Goal: Task Accomplishment & Management: Manage account settings

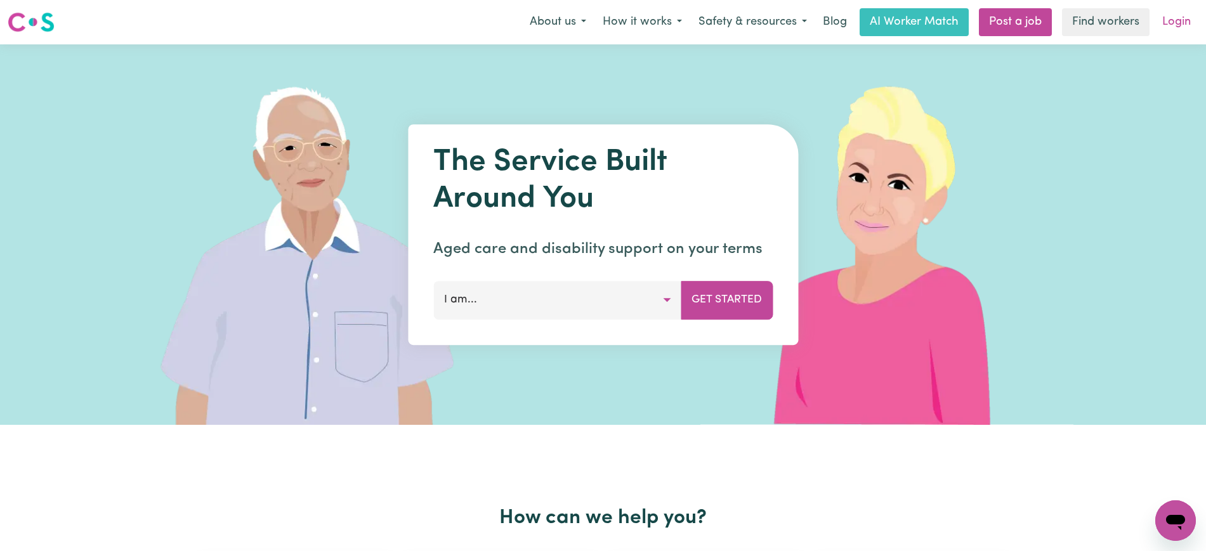
click at [1187, 20] on link "Login" at bounding box center [1177, 22] width 44 height 28
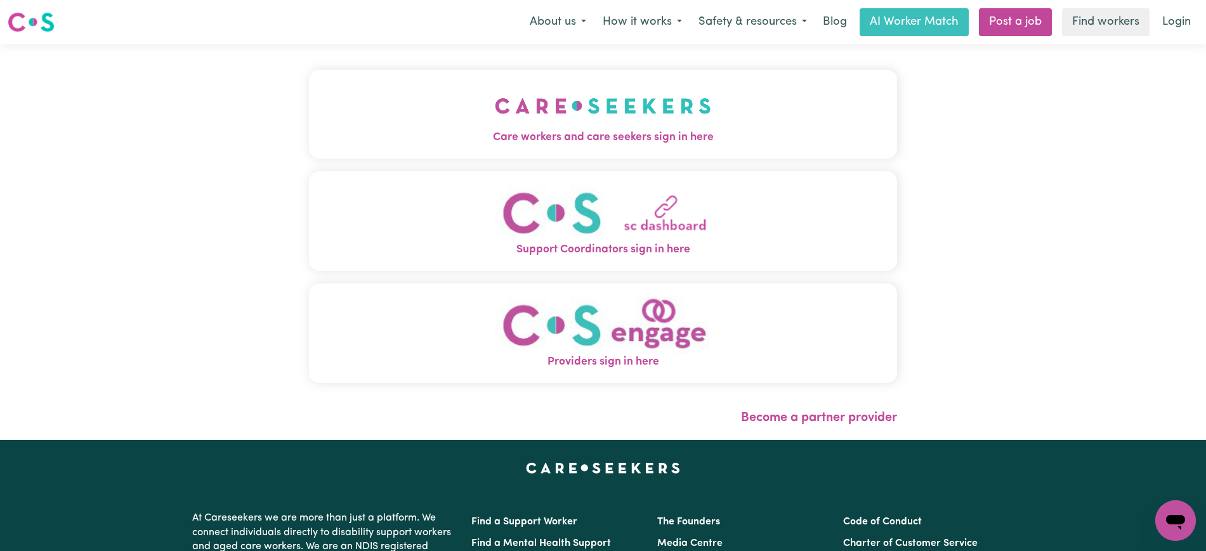
click at [466, 137] on span "Care workers and care seekers sign in here" at bounding box center [603, 137] width 588 height 16
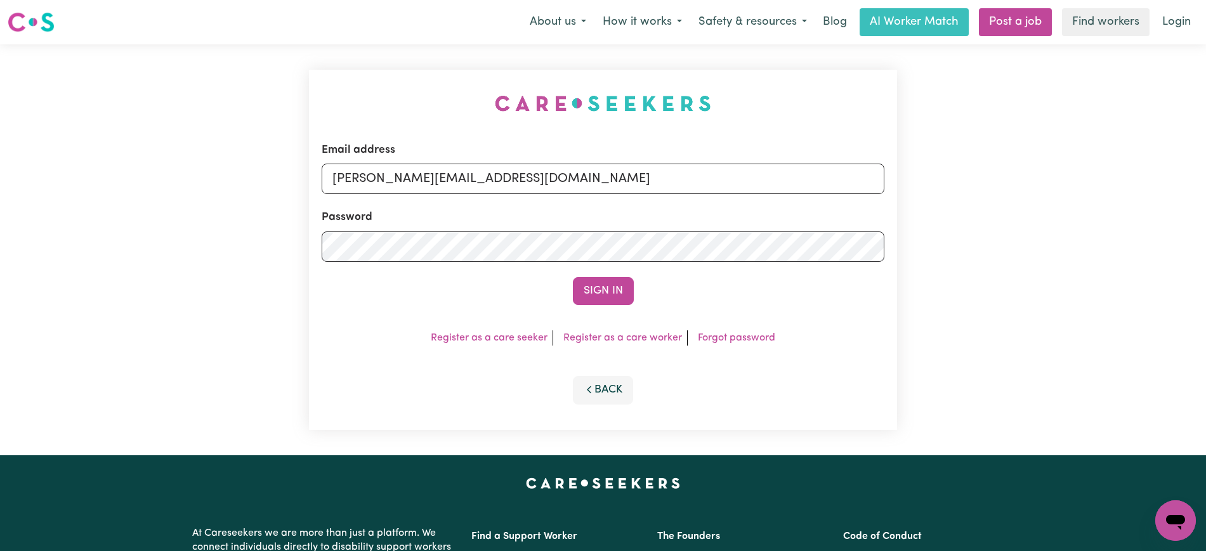
click at [444, 89] on div "Email address [PERSON_NAME][EMAIL_ADDRESS][DOMAIN_NAME] Password Sign In Regist…" at bounding box center [602, 249] width 603 height 411
click at [541, 186] on input "[PERSON_NAME][EMAIL_ADDRESS][DOMAIN_NAME]" at bounding box center [603, 179] width 563 height 30
drag, startPoint x: 407, startPoint y: 184, endPoint x: 1036, endPoint y: 185, distance: 628.8
click at [1036, 185] on div "Email address [EMAIL_ADDRESS][DOMAIN_NAME] Password Sign In Register as a care …" at bounding box center [603, 249] width 1206 height 411
type input "[EMAIL_ADDRESS][DOMAIN_NAME]"
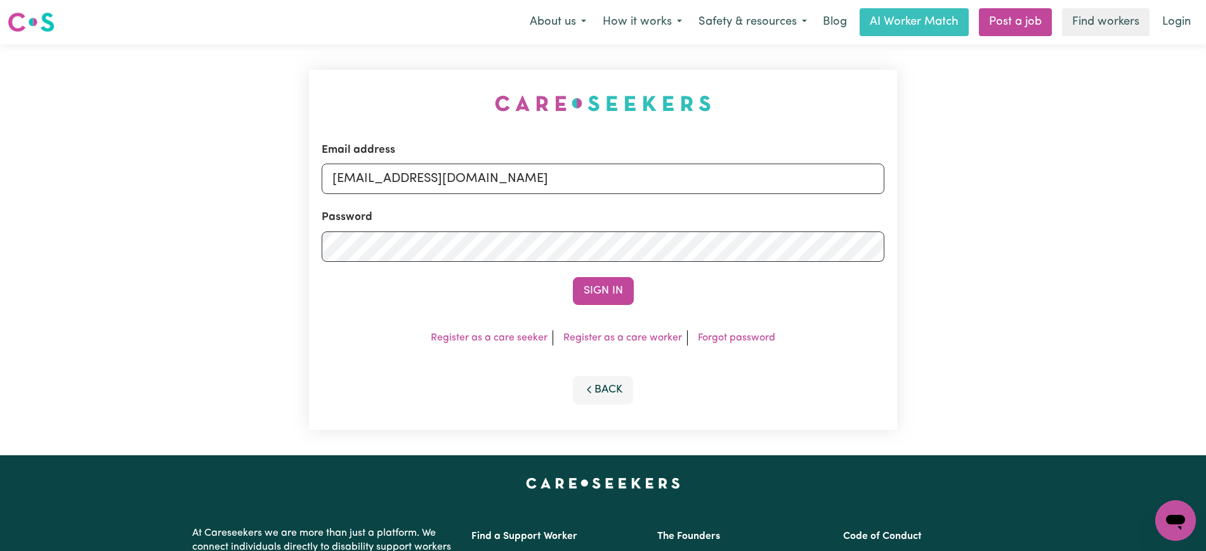
click at [573, 277] on button "Sign In" at bounding box center [603, 291] width 61 height 28
